Goal: Information Seeking & Learning: Find specific fact

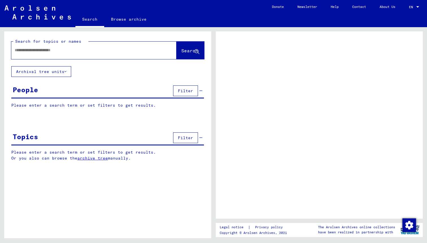
click at [118, 53] on input "text" at bounding box center [89, 50] width 148 height 6
type input "**"
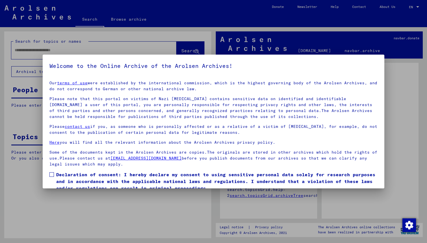
scroll to position [24, 0]
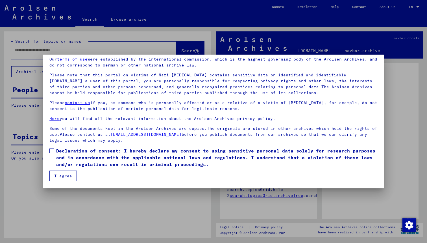
click at [49, 151] on span at bounding box center [51, 150] width 5 height 5
click at [63, 175] on button "I agree" at bounding box center [62, 175] width 27 height 11
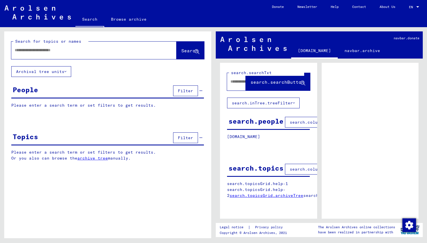
click at [49, 53] on div at bounding box center [87, 50] width 152 height 13
click at [52, 54] on div at bounding box center [87, 50] width 152 height 13
click at [54, 53] on input "text" at bounding box center [89, 50] width 148 height 6
type input "**********"
click at [187, 53] on span "Search" at bounding box center [189, 51] width 17 height 6
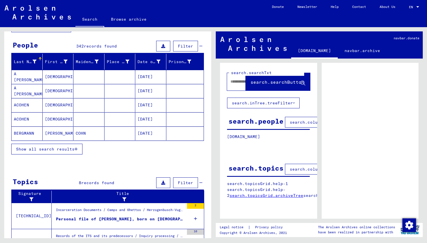
scroll to position [46, 0]
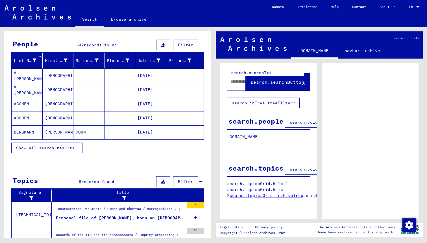
click at [71, 149] on span "Show all search results" at bounding box center [45, 147] width 58 height 5
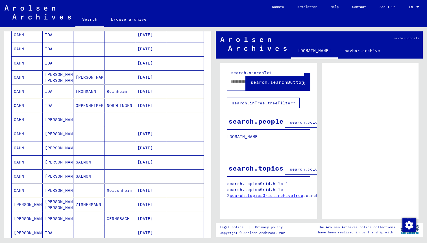
scroll to position [332, 0]
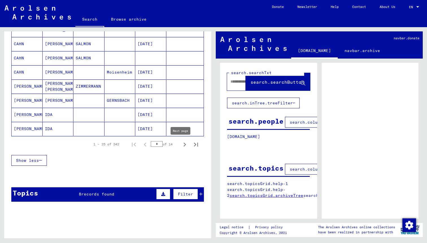
click at [181, 144] on icon "Next page" at bounding box center [185, 144] width 8 height 8
type input "*"
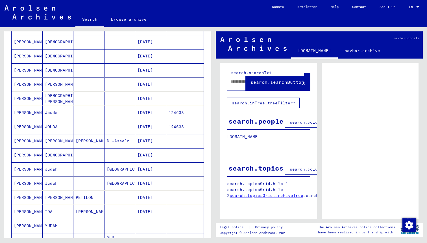
scroll to position [177, 0]
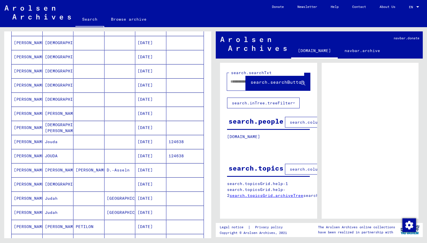
click at [21, 101] on mat-cell "[PERSON_NAME]" at bounding box center [27, 99] width 31 height 14
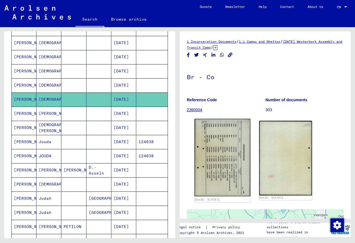
click at [232, 142] on img at bounding box center [222, 157] width 56 height 77
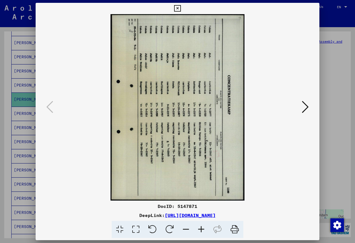
click at [233, 228] on icon at bounding box center [234, 229] width 17 height 17
click at [155, 230] on icon at bounding box center [152, 229] width 17 height 17
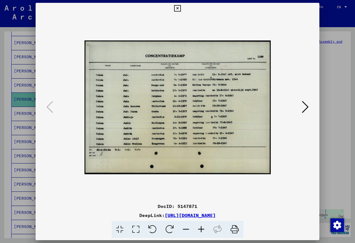
click at [236, 228] on icon at bounding box center [234, 229] width 17 height 17
click at [216, 215] on link "[URL][DOMAIN_NAME]" at bounding box center [190, 215] width 51 height 6
